Goal: Transaction & Acquisition: Book appointment/travel/reservation

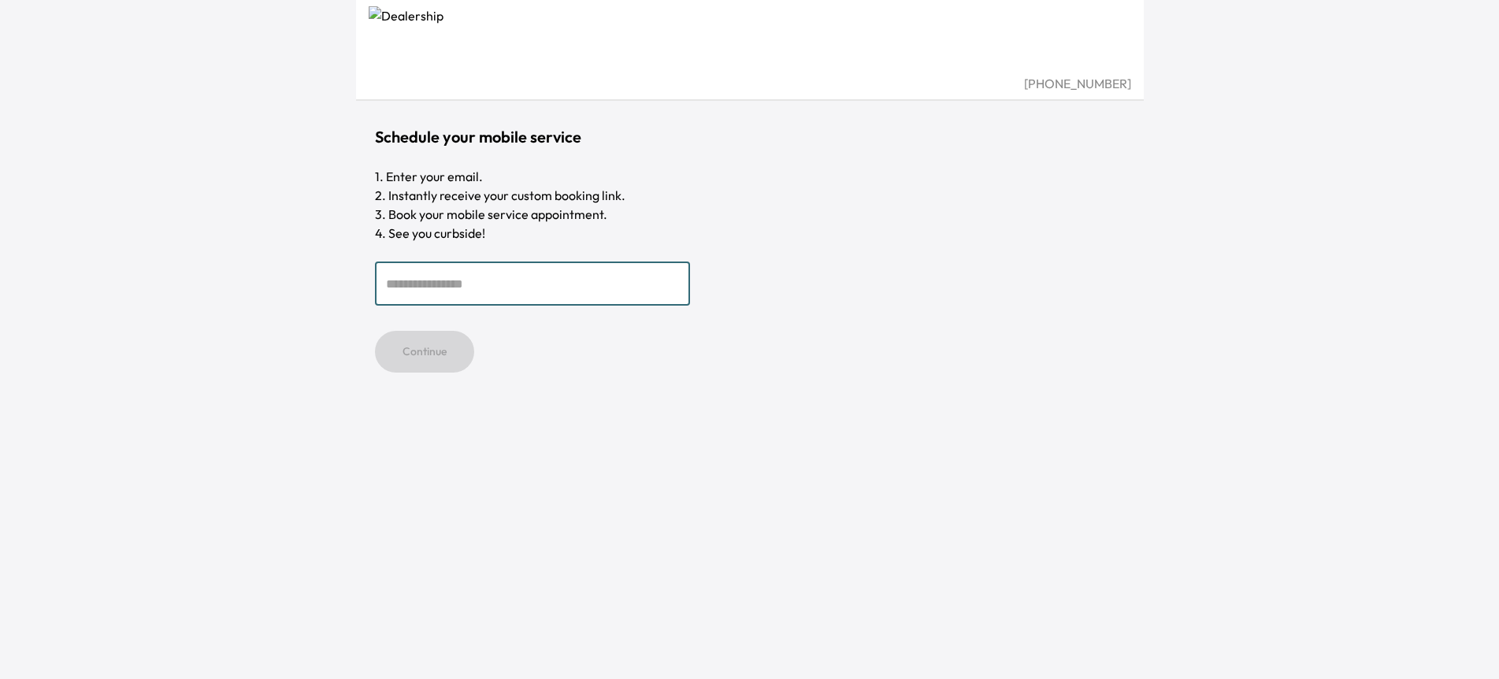
click at [500, 288] on input "email" at bounding box center [532, 284] width 315 height 44
type input "**********"
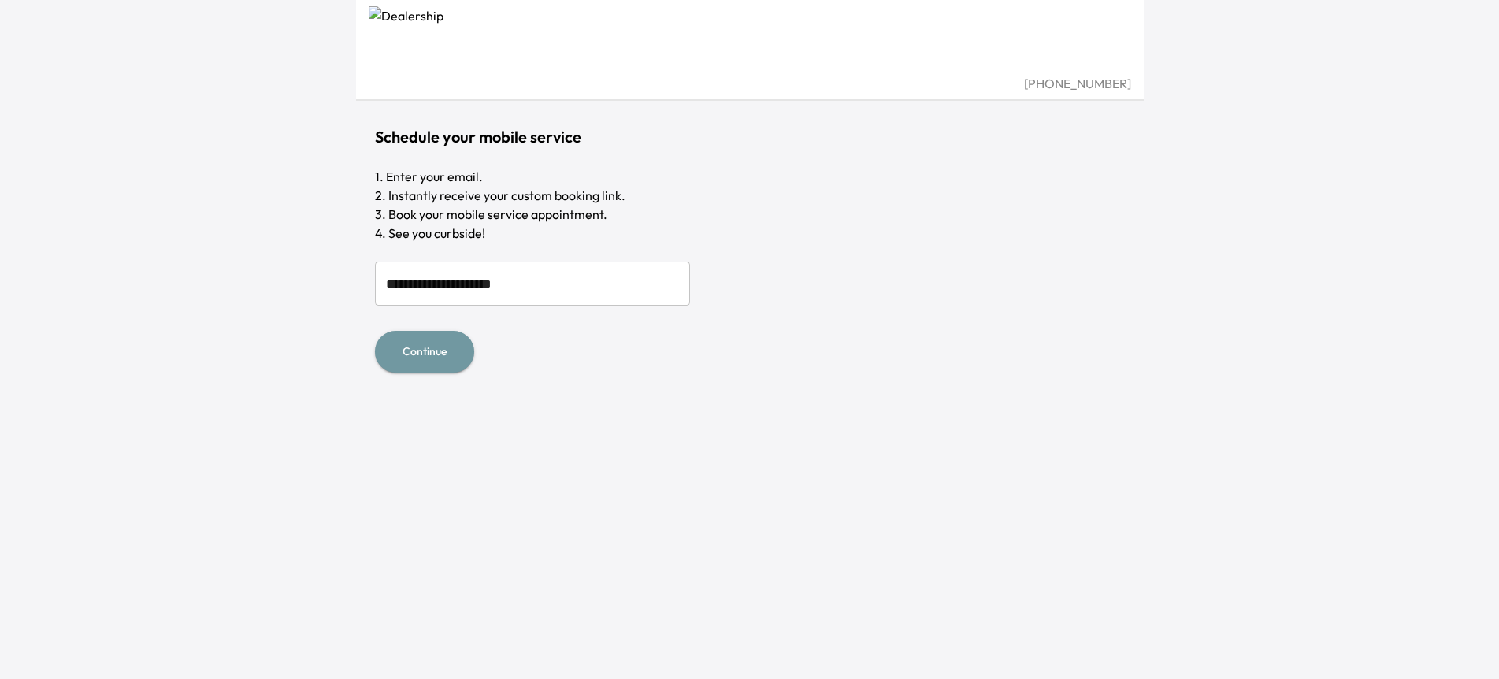
click at [422, 353] on button "Continue" at bounding box center [424, 352] width 99 height 42
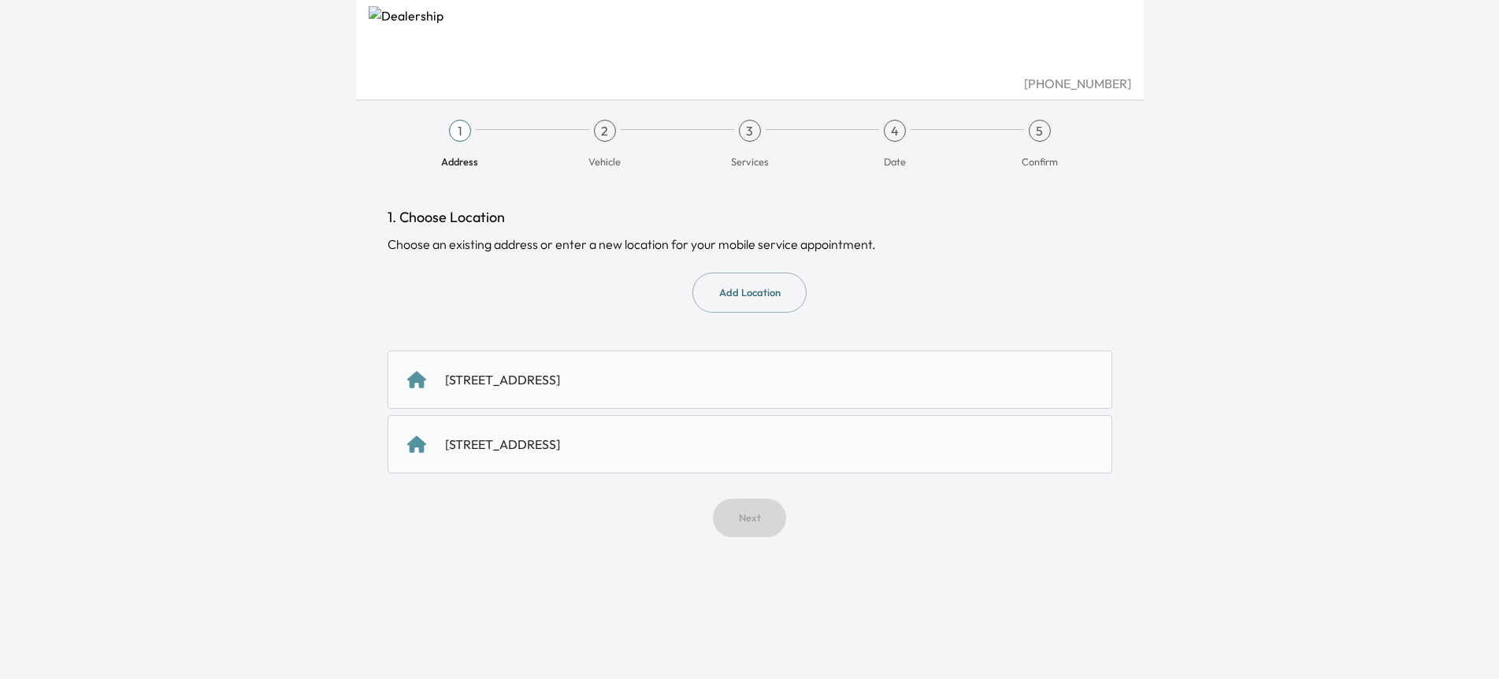
click at [533, 377] on div "3644 Satinwood Drive, San Jose, CA 95148, US" at bounding box center [502, 379] width 115 height 19
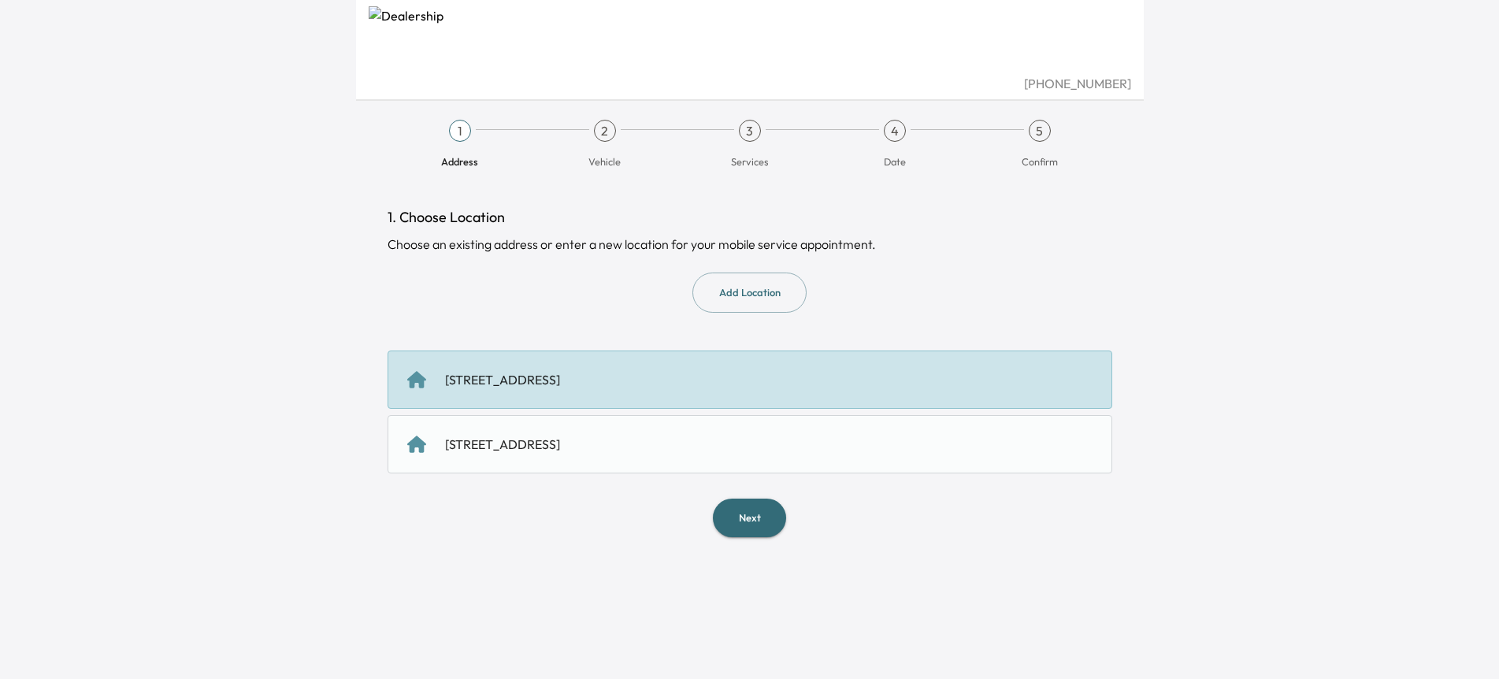
click at [735, 519] on button "Next" at bounding box center [749, 518] width 73 height 39
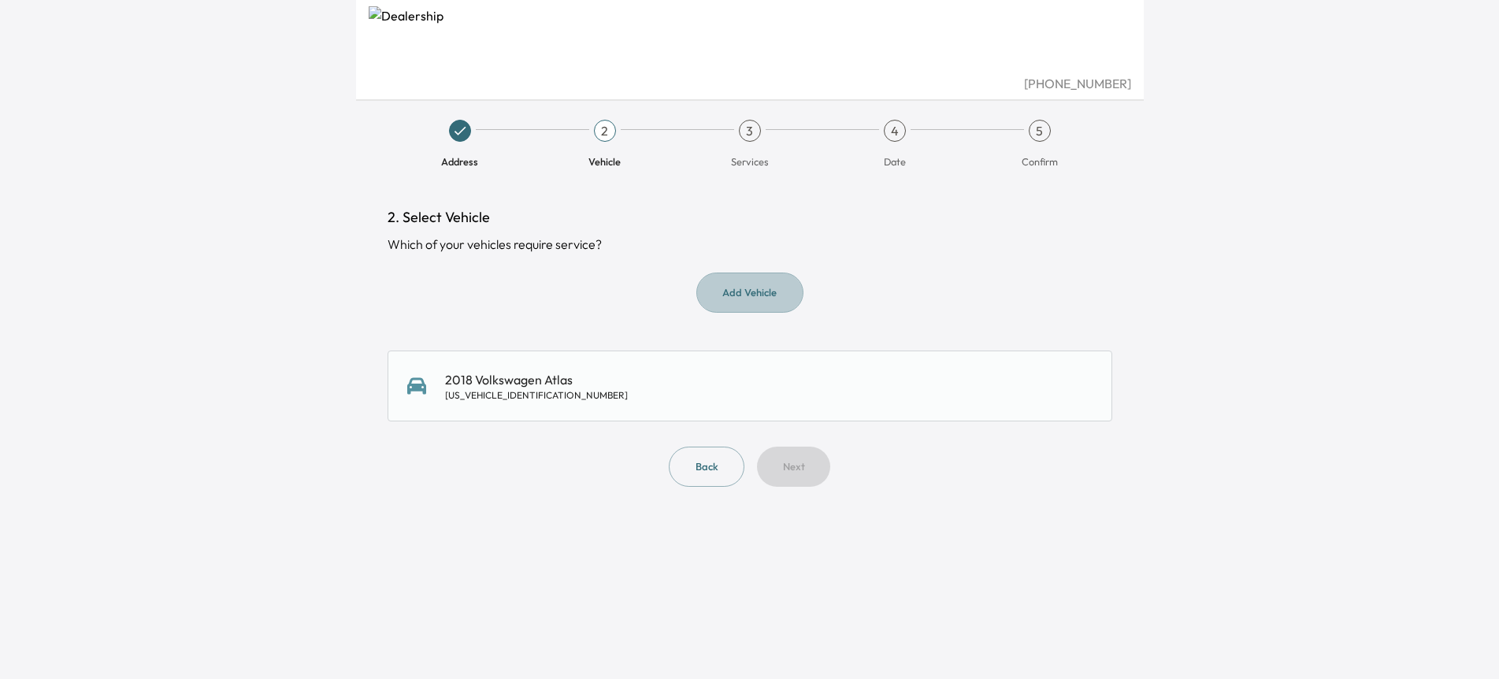
click at [739, 299] on button "Add Vehicle" at bounding box center [750, 293] width 107 height 40
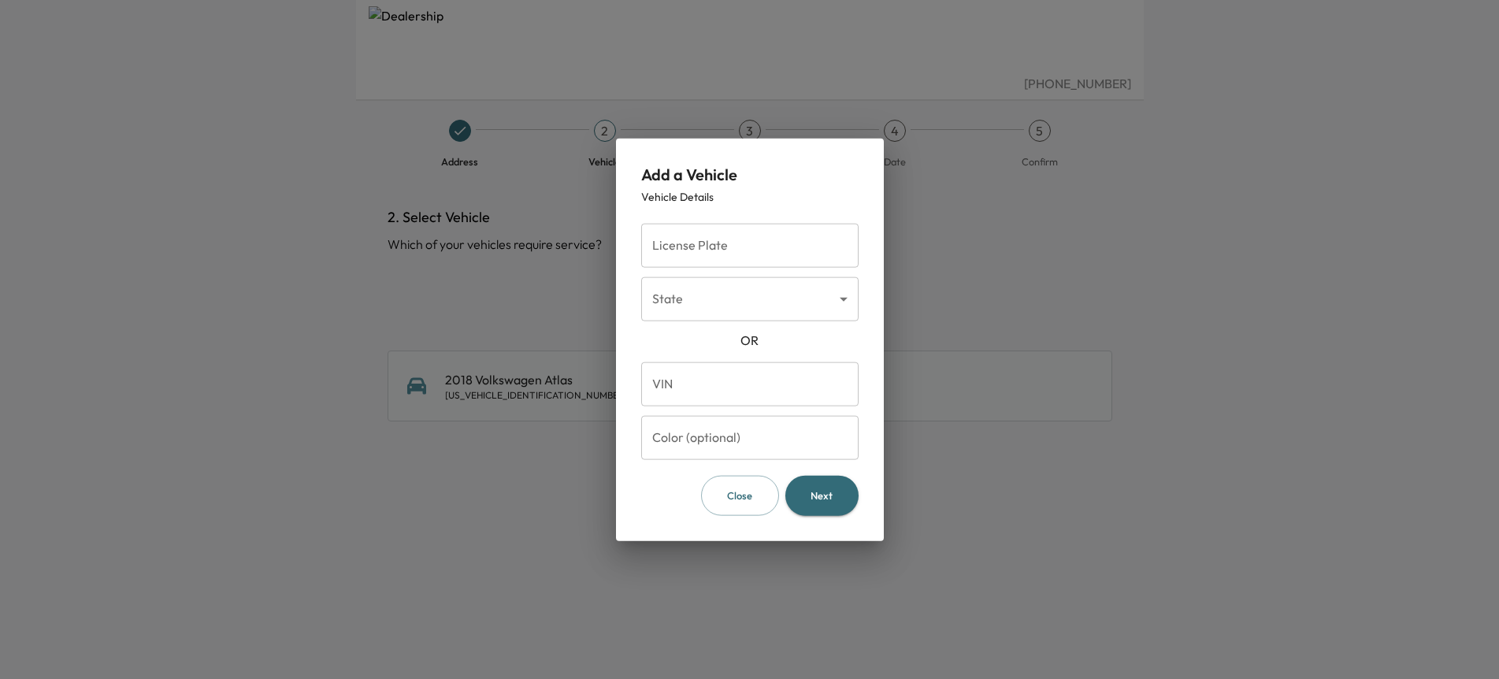
click at [722, 250] on input "License Plate" at bounding box center [749, 246] width 217 height 44
click at [755, 462] on form "License Plate License Plate State ​ State OR VIN VIN Color (optional) Color (op…" at bounding box center [749, 366] width 217 height 299
click at [723, 477] on button "Close" at bounding box center [740, 496] width 78 height 40
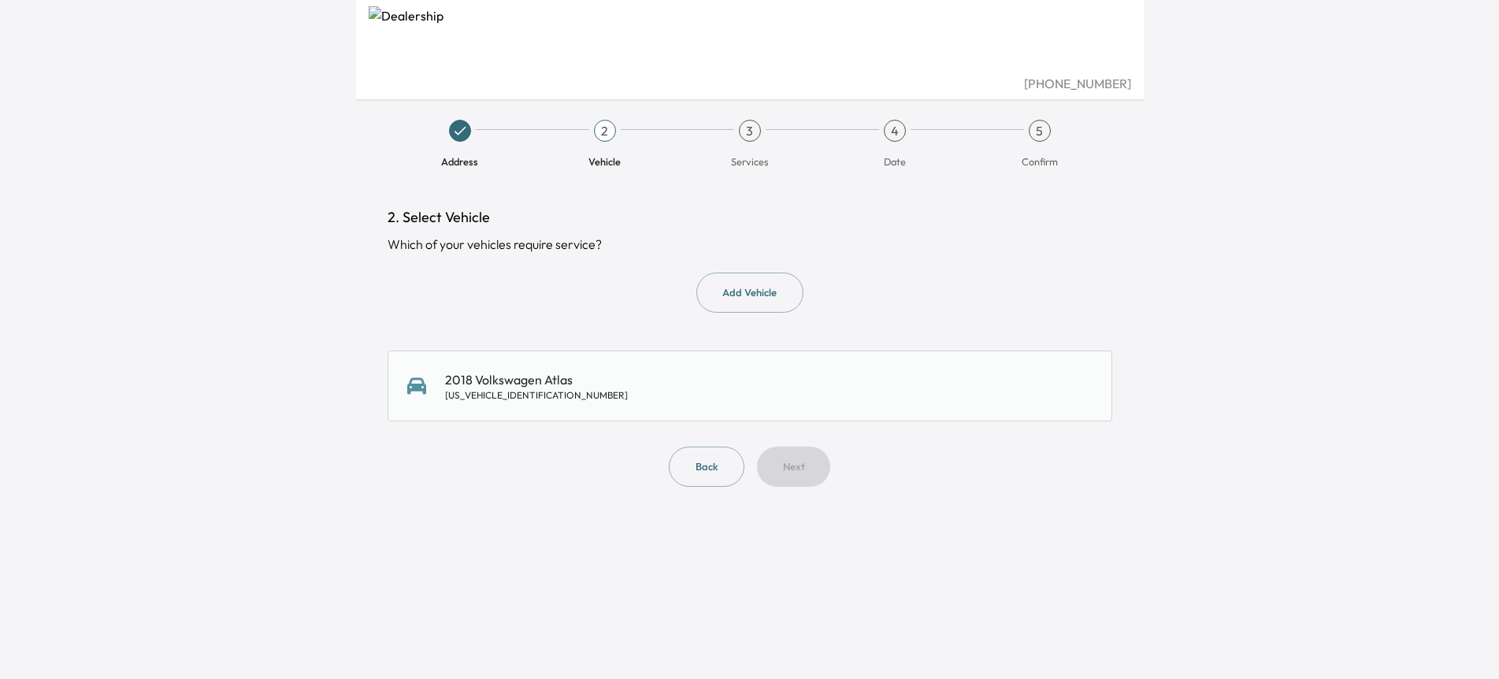
click at [690, 371] on div "2018 Volkswagen Atlas 1V2PR2CA3JC556578" at bounding box center [749, 386] width 685 height 32
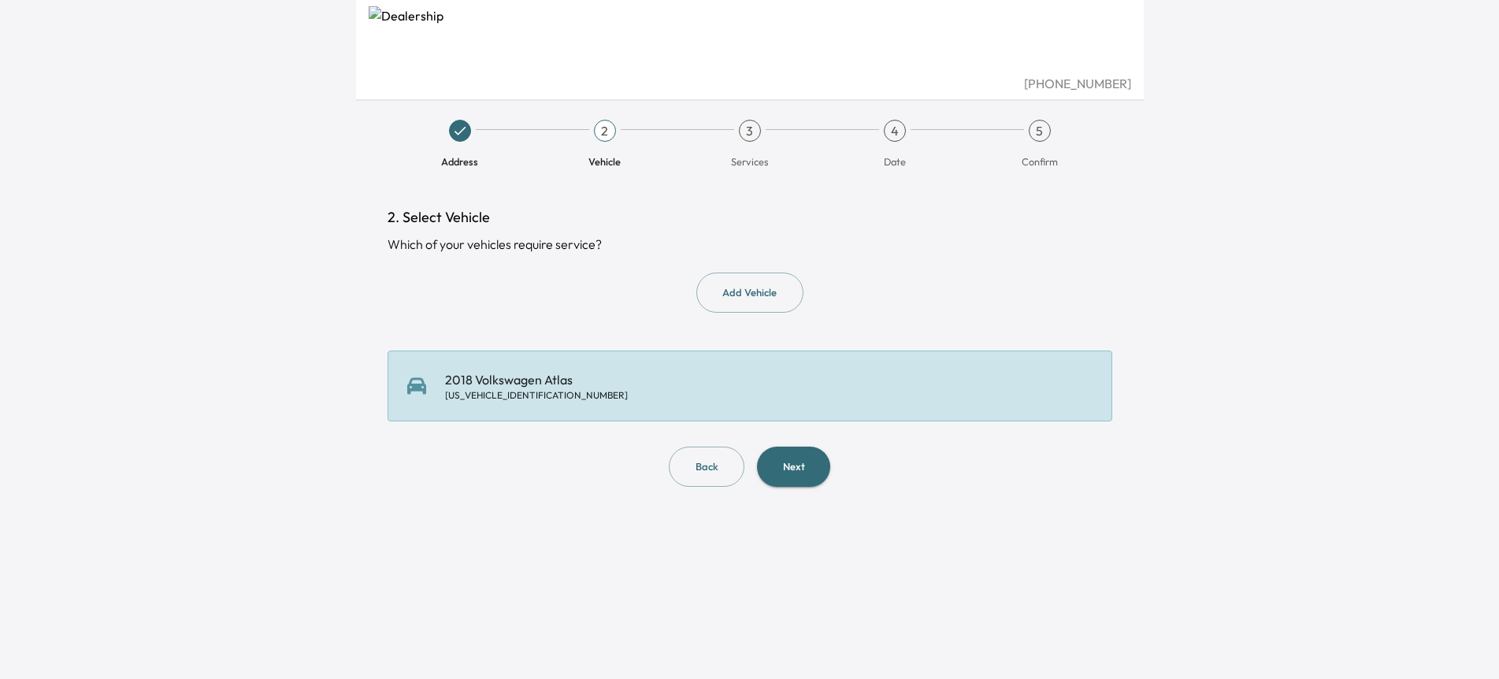
click at [791, 463] on button "Next" at bounding box center [793, 467] width 73 height 40
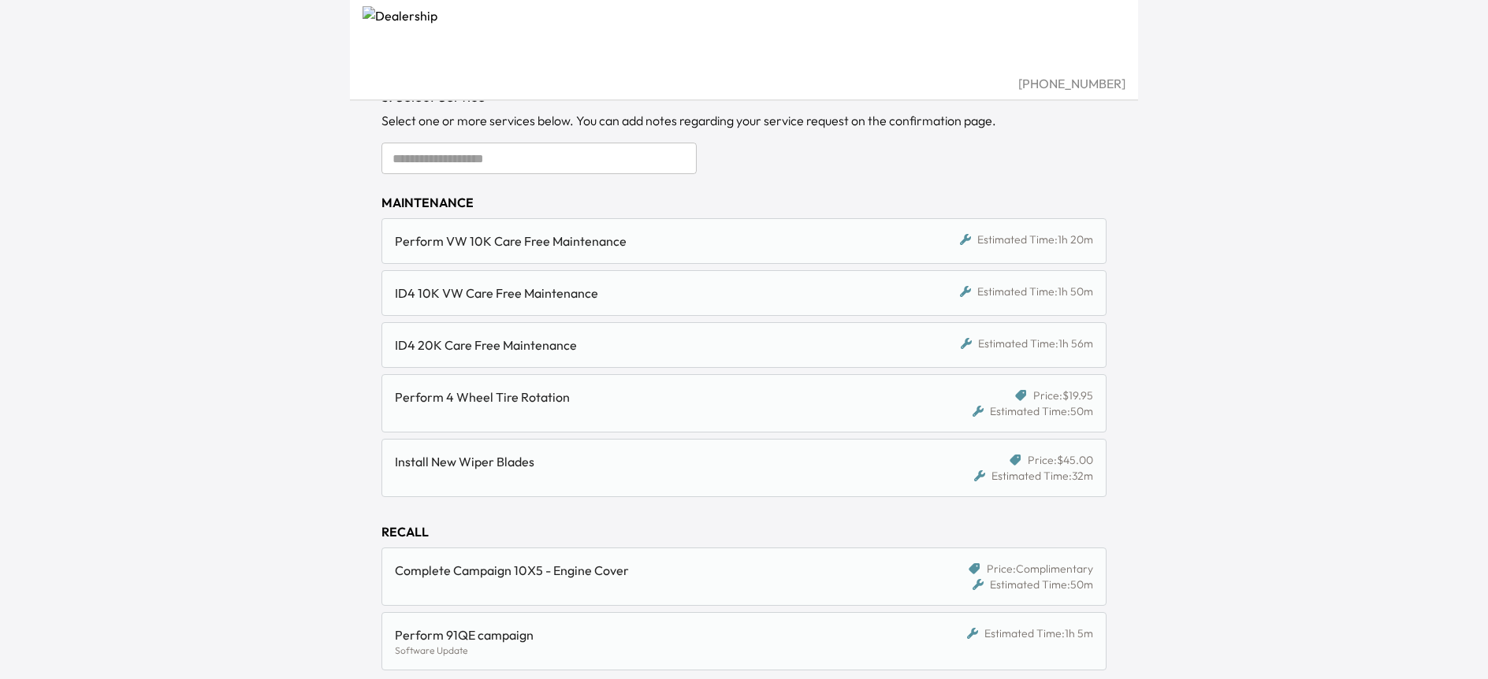
scroll to position [202, 0]
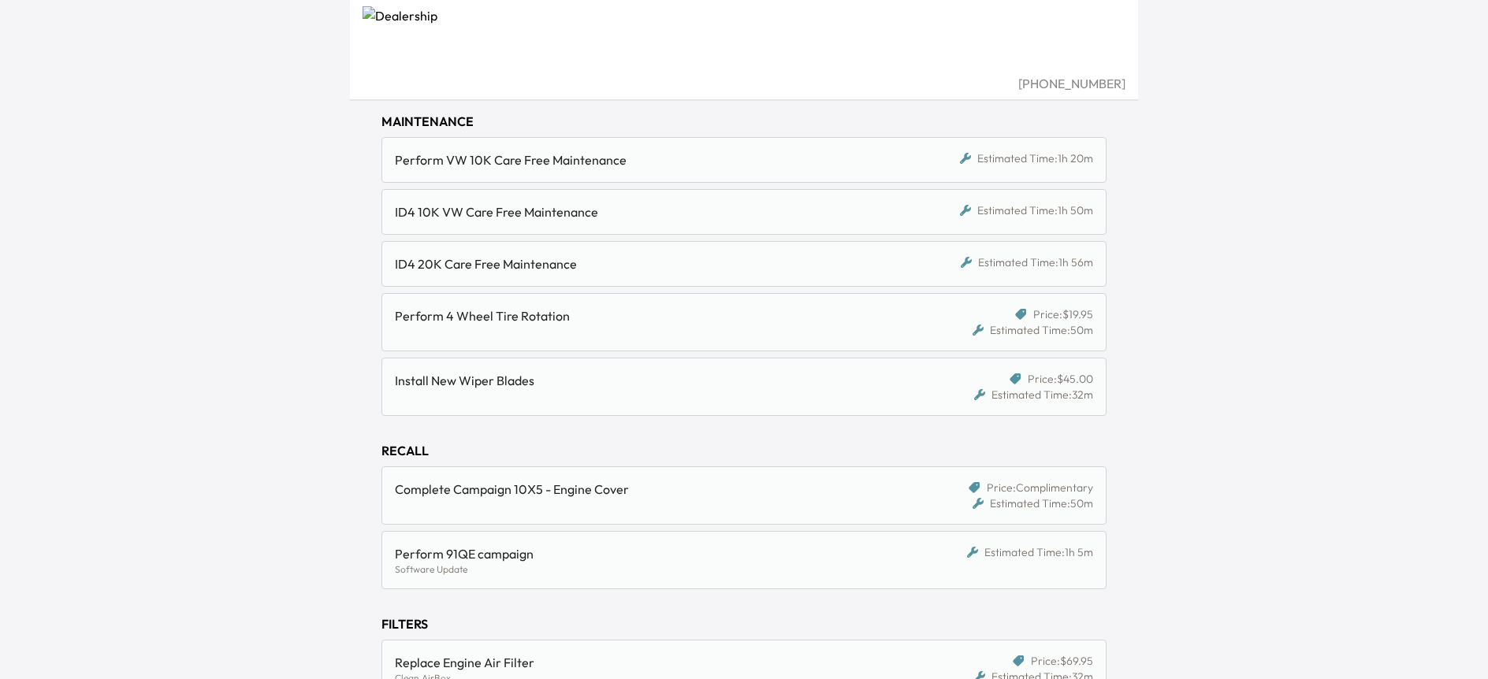
click at [537, 500] on div "Complete Campaign 10X5 - Engine Cover" at bounding box center [657, 496] width 524 height 32
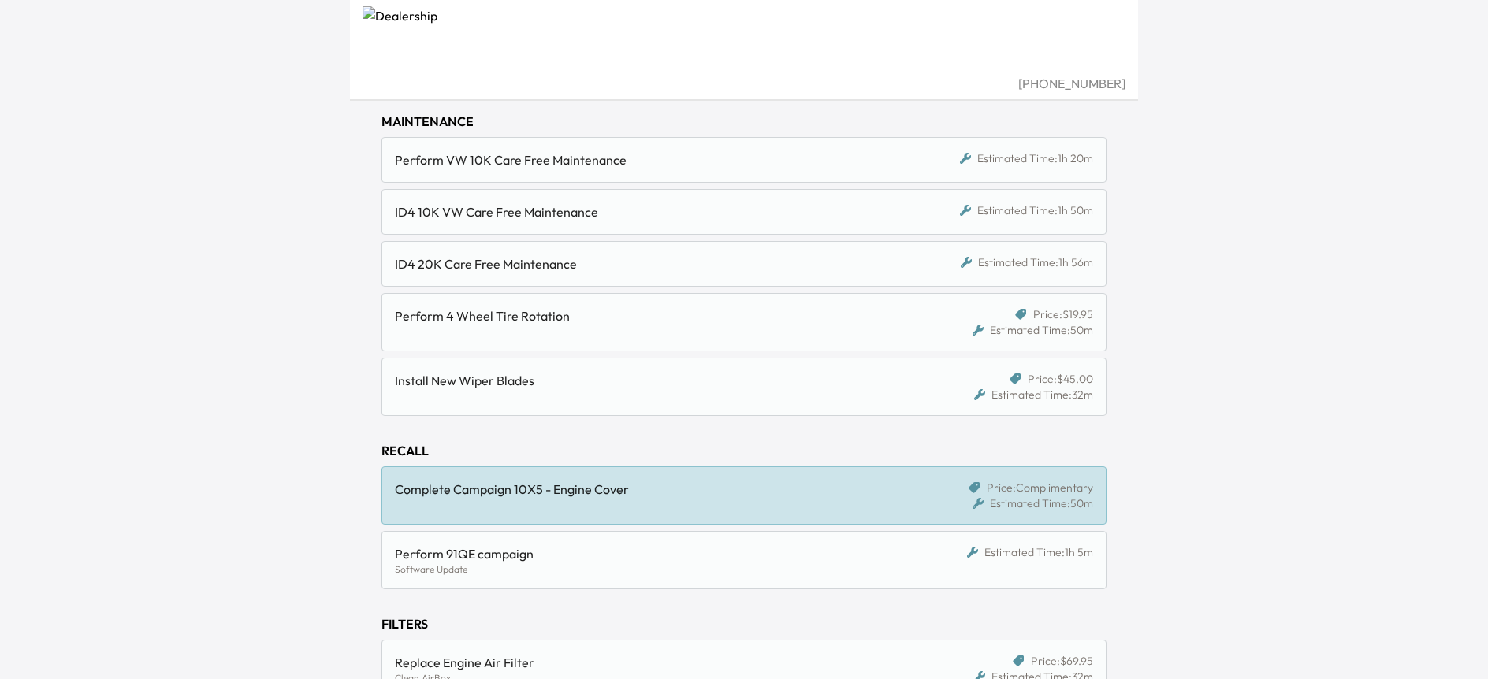
click at [680, 569] on div "Software Update" at bounding box center [650, 569] width 511 height 13
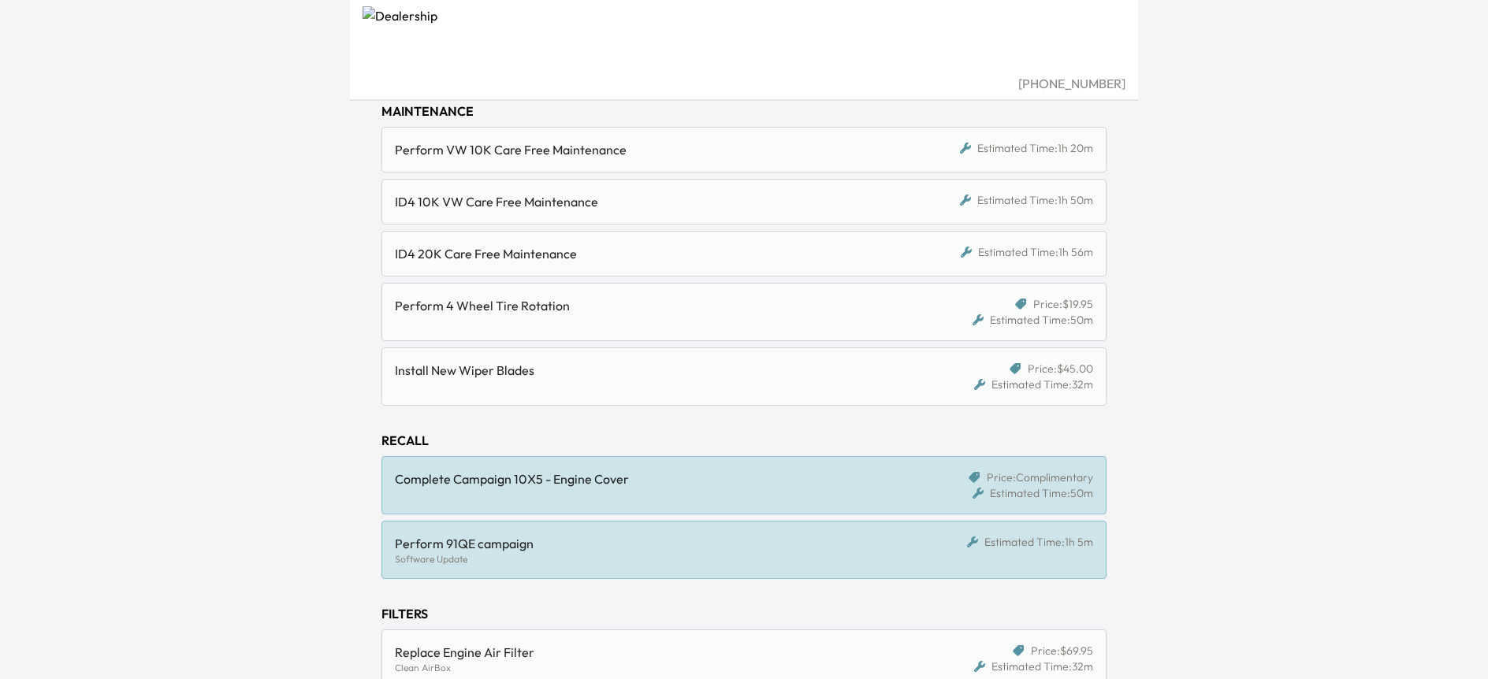
scroll to position [288, 0]
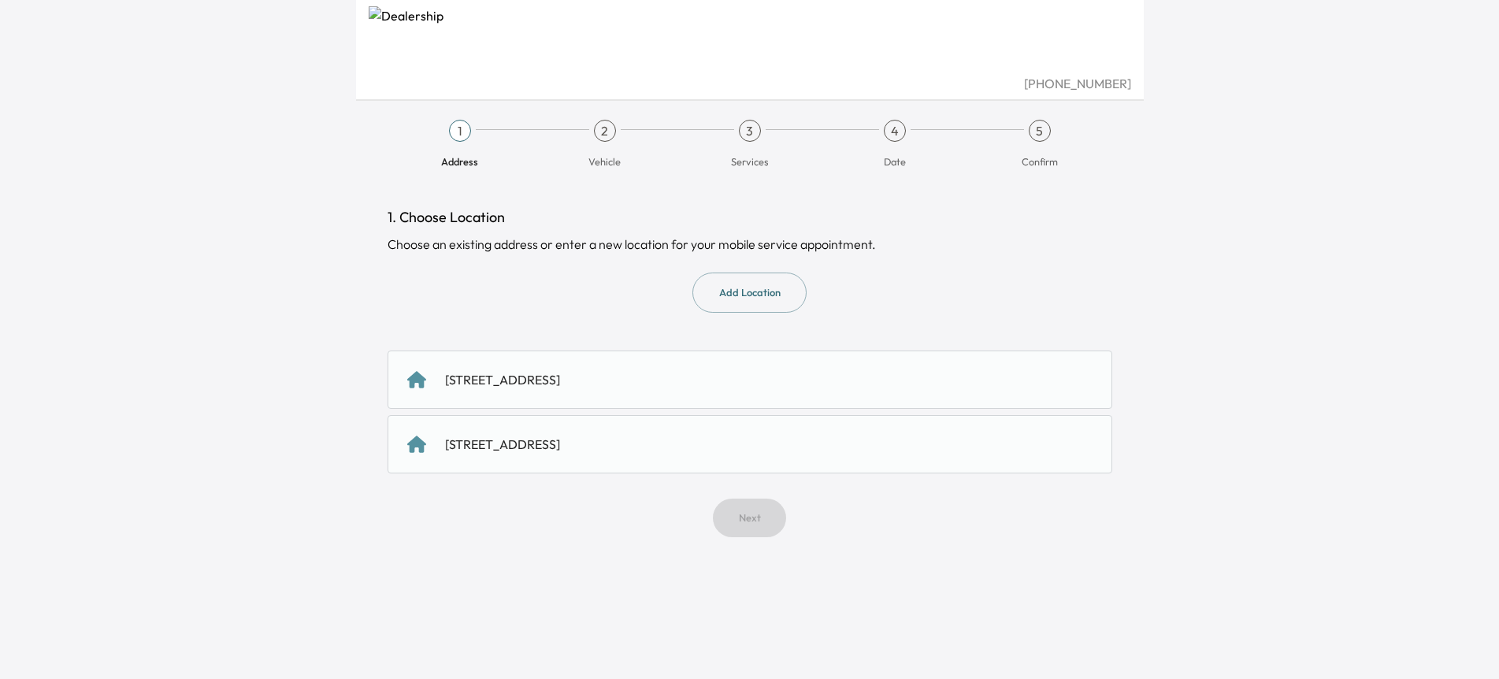
click at [560, 387] on div "3644 Satinwood Drive, San Jose, CA 95148, US" at bounding box center [502, 379] width 115 height 19
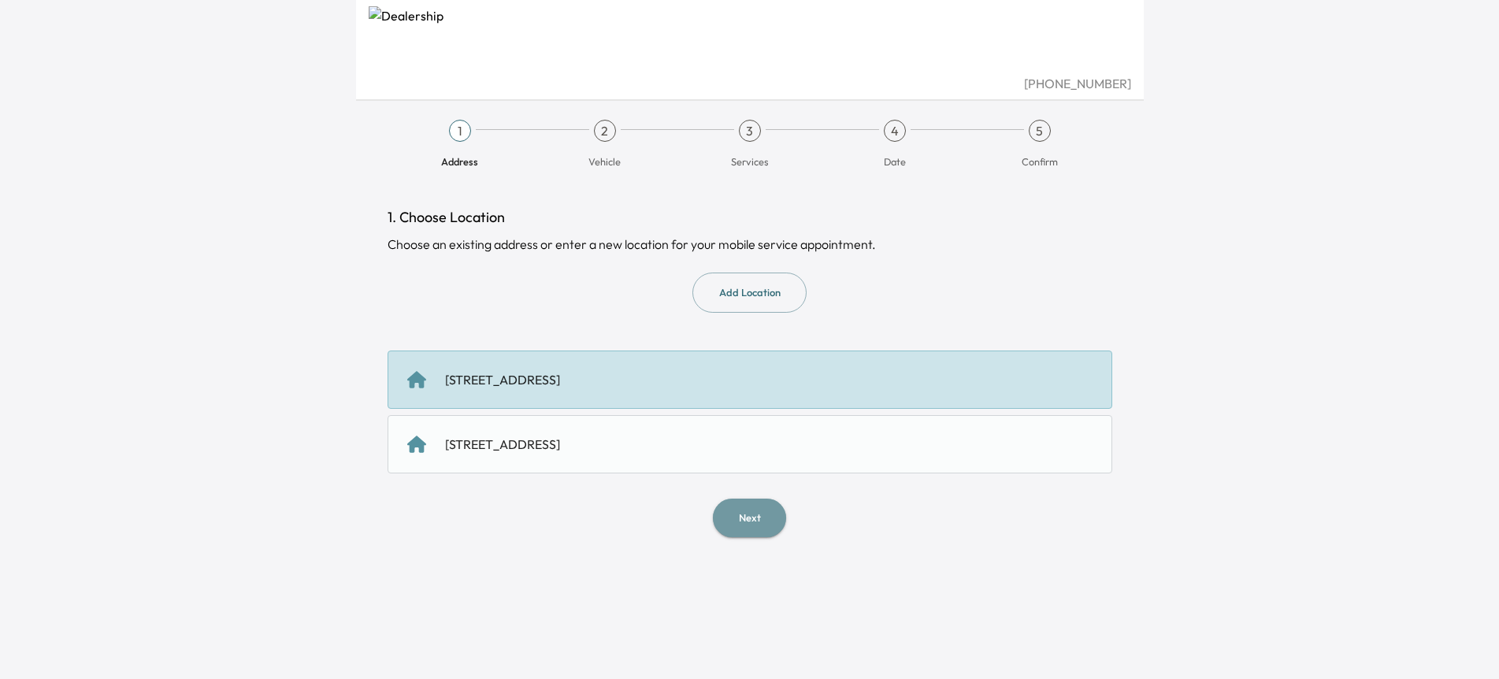
click at [753, 522] on button "Next" at bounding box center [749, 518] width 73 height 39
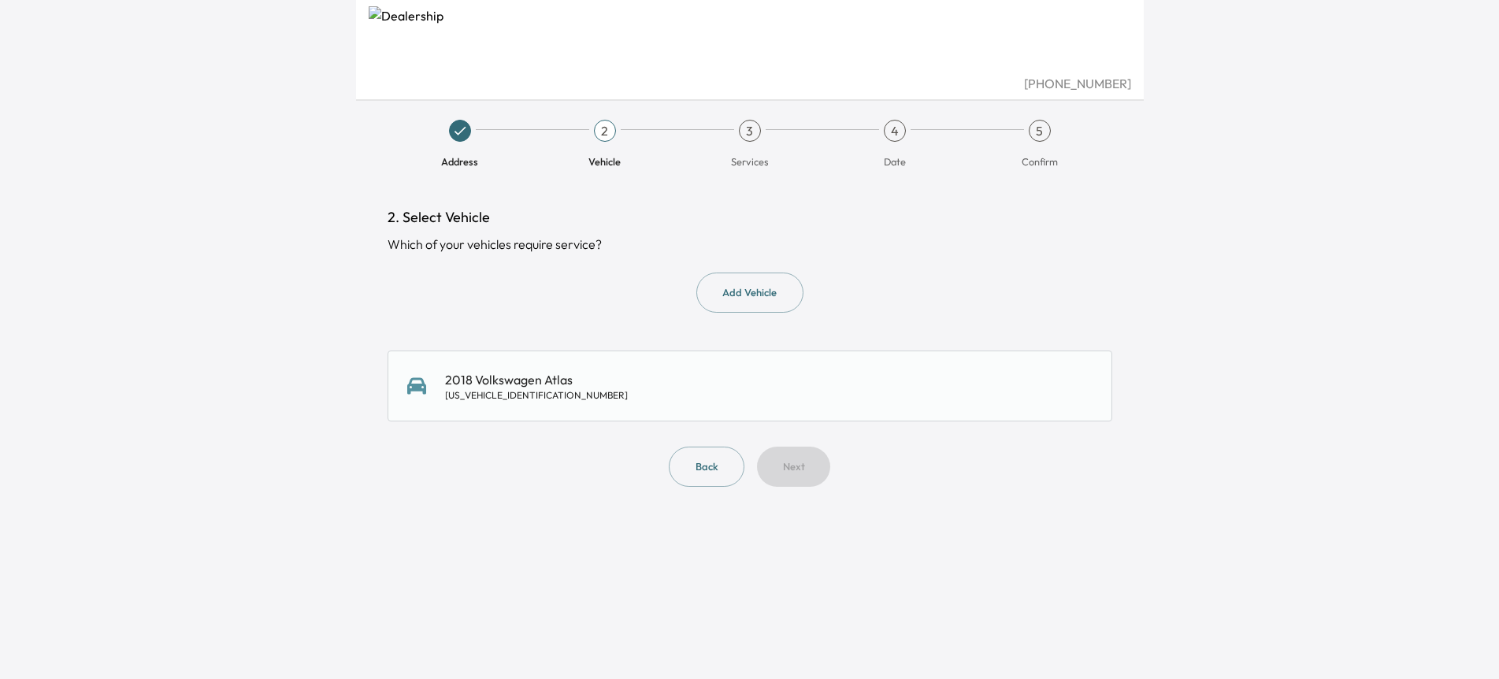
click at [642, 428] on div "2. Select Vehicle Which of your vehicles require service? Add Vehicle 2018 Volk…" at bounding box center [750, 346] width 725 height 280
click at [645, 389] on div "2018 Volkswagen Atlas 1V2PR2CA3JC556578" at bounding box center [749, 386] width 685 height 32
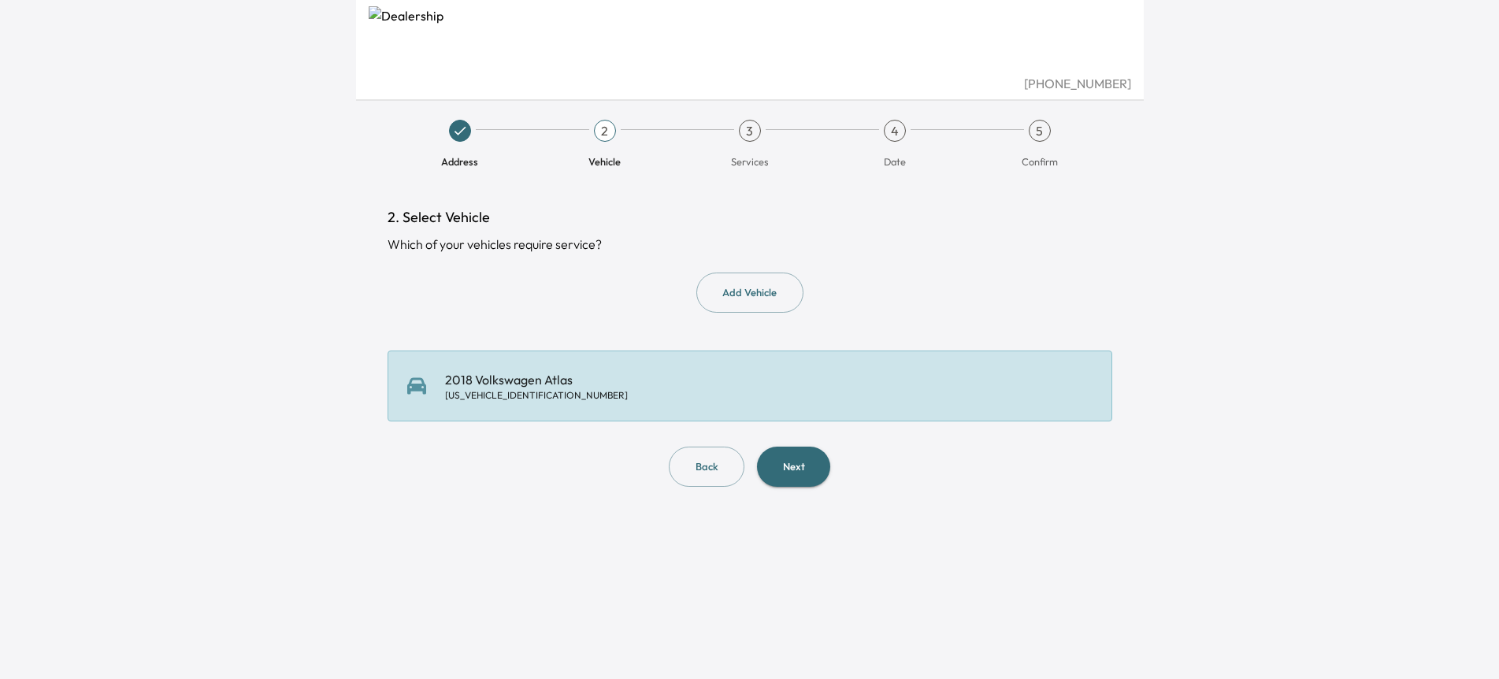
click at [790, 468] on button "Next" at bounding box center [793, 467] width 73 height 40
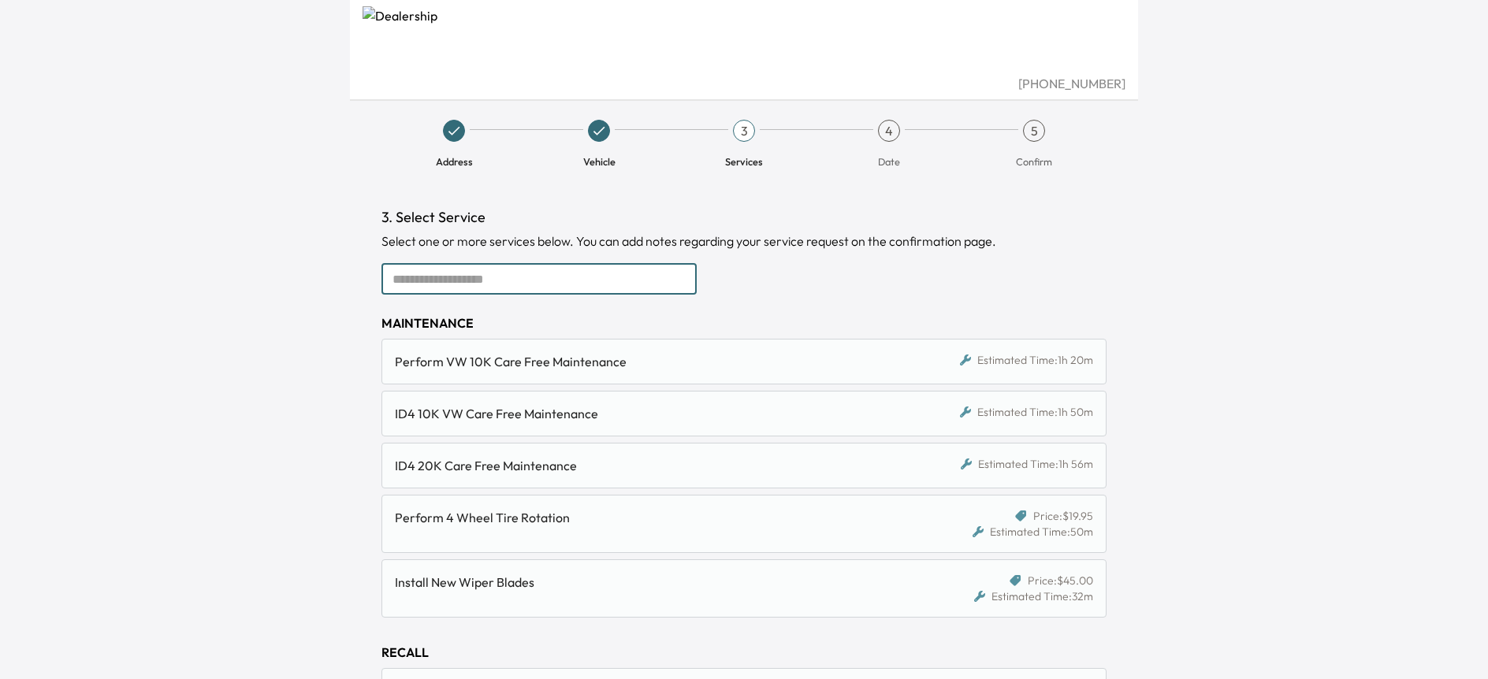
click at [496, 287] on input "text" at bounding box center [538, 279] width 315 height 32
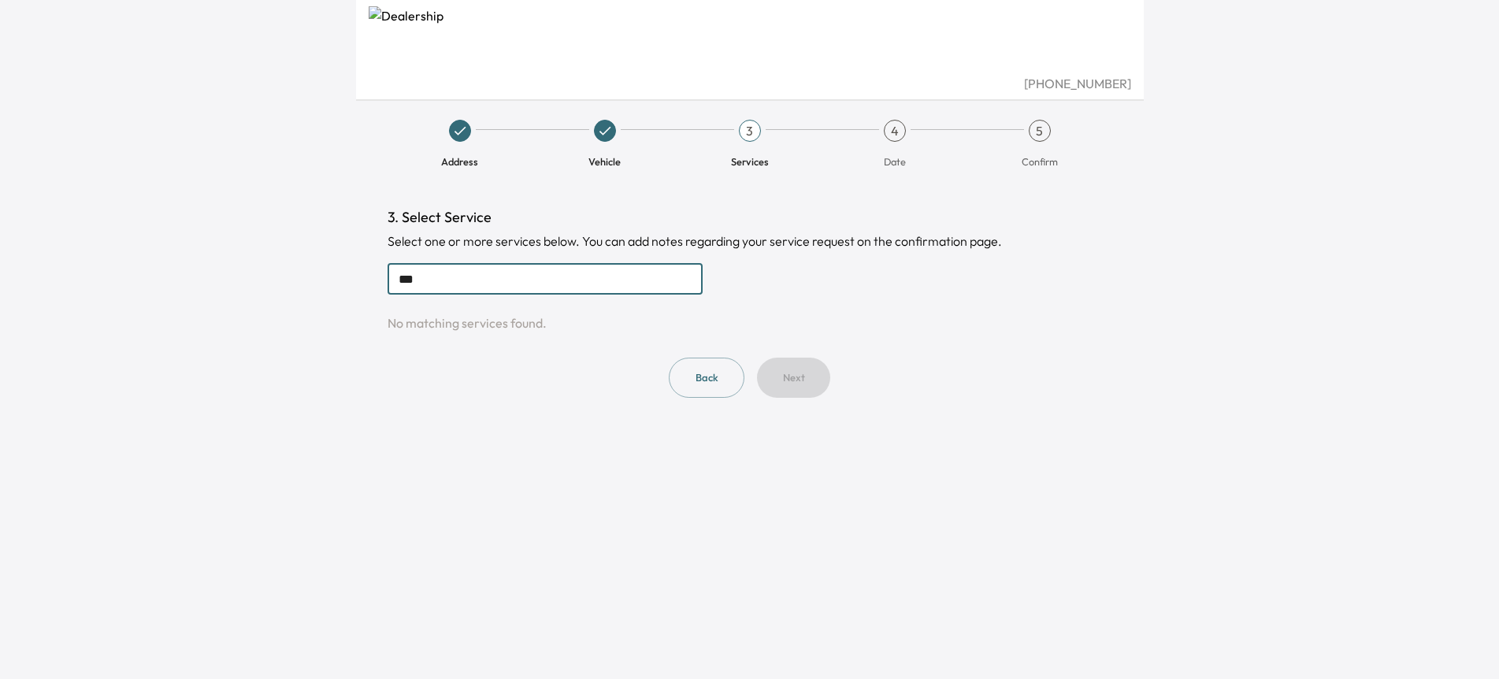
type input "***"
click at [697, 389] on button "Back" at bounding box center [707, 378] width 76 height 40
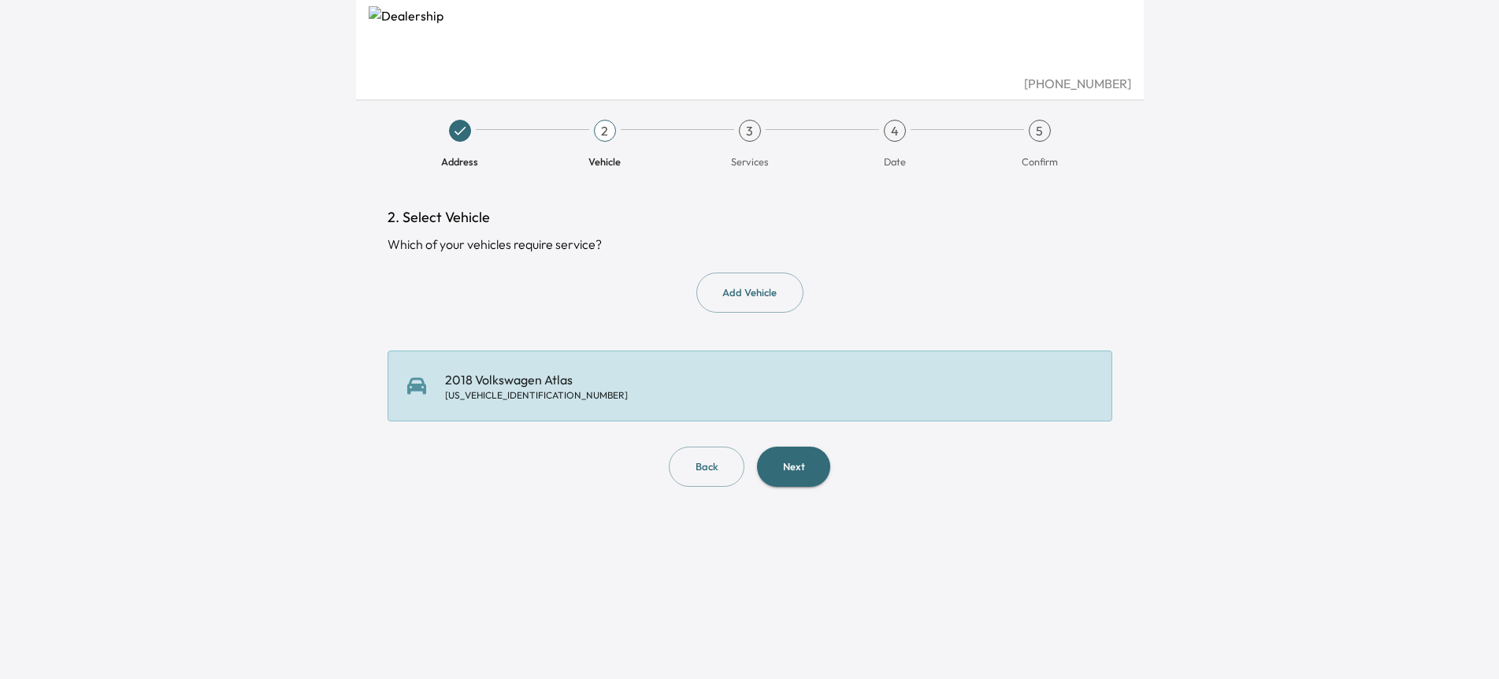
click at [792, 477] on button "Next" at bounding box center [793, 467] width 73 height 40
